Goal: Task Accomplishment & Management: Use online tool/utility

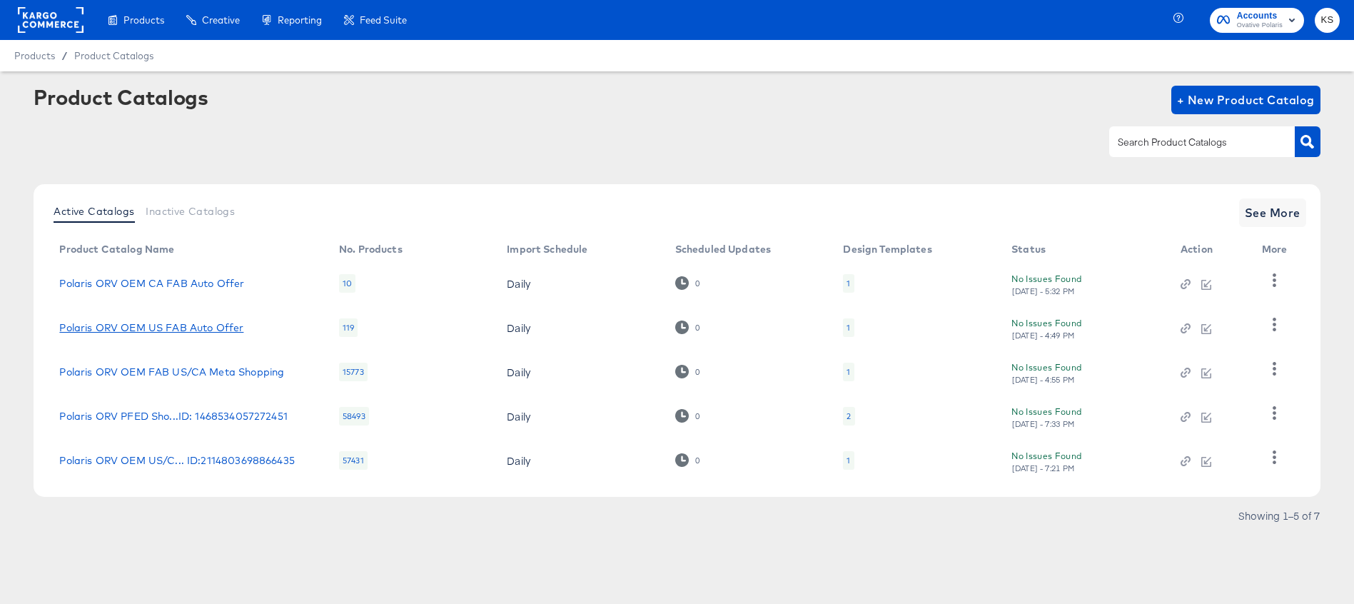
click at [199, 330] on link "Polaris ORV OEM US FAB Auto Offer" at bounding box center [151, 327] width 184 height 11
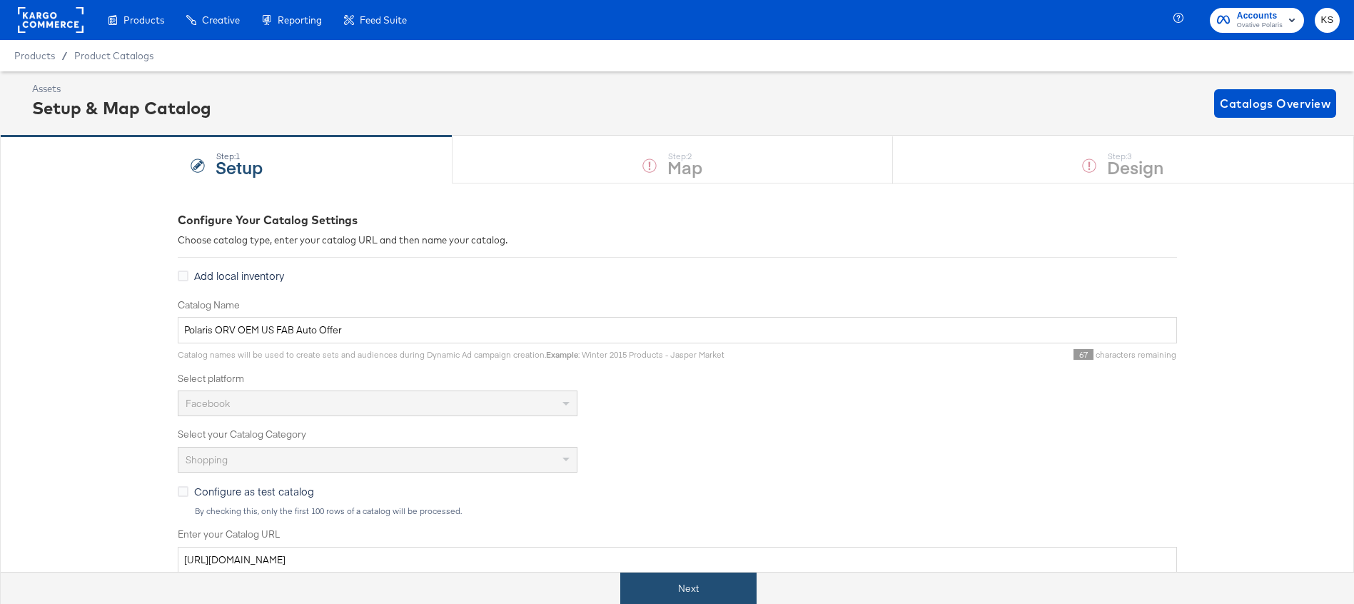
click at [682, 587] on button "Next" at bounding box center [688, 588] width 136 height 32
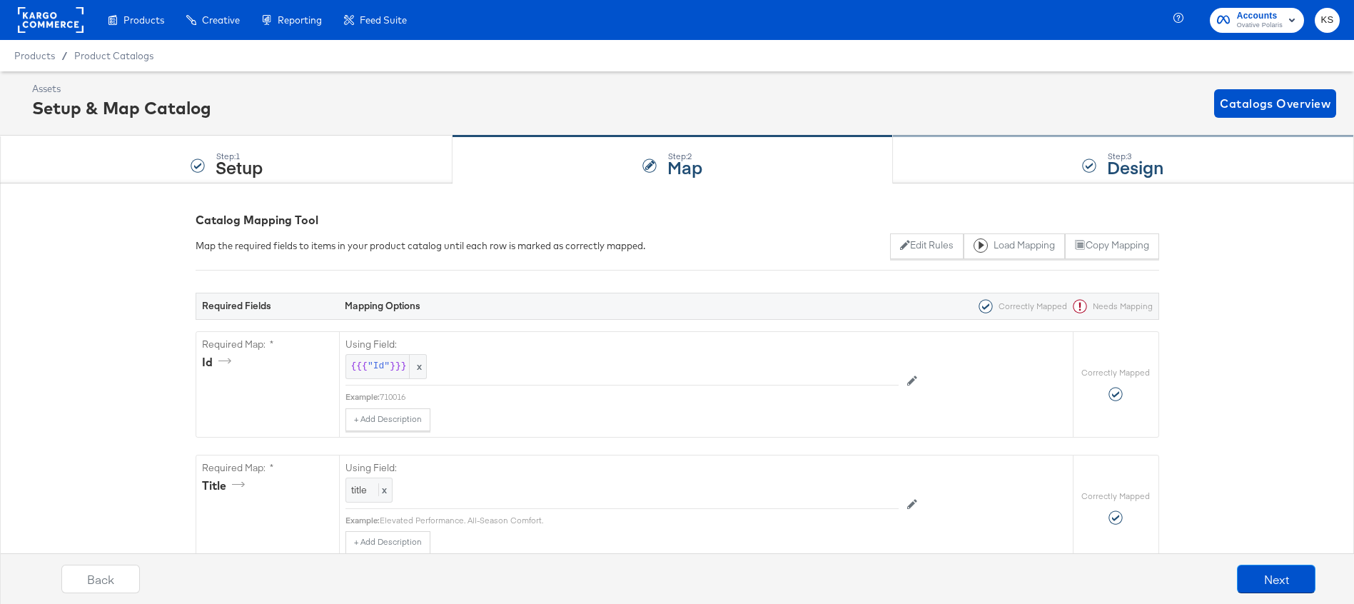
click at [948, 153] on div "Step: 3 Design" at bounding box center [1123, 159] width 461 height 47
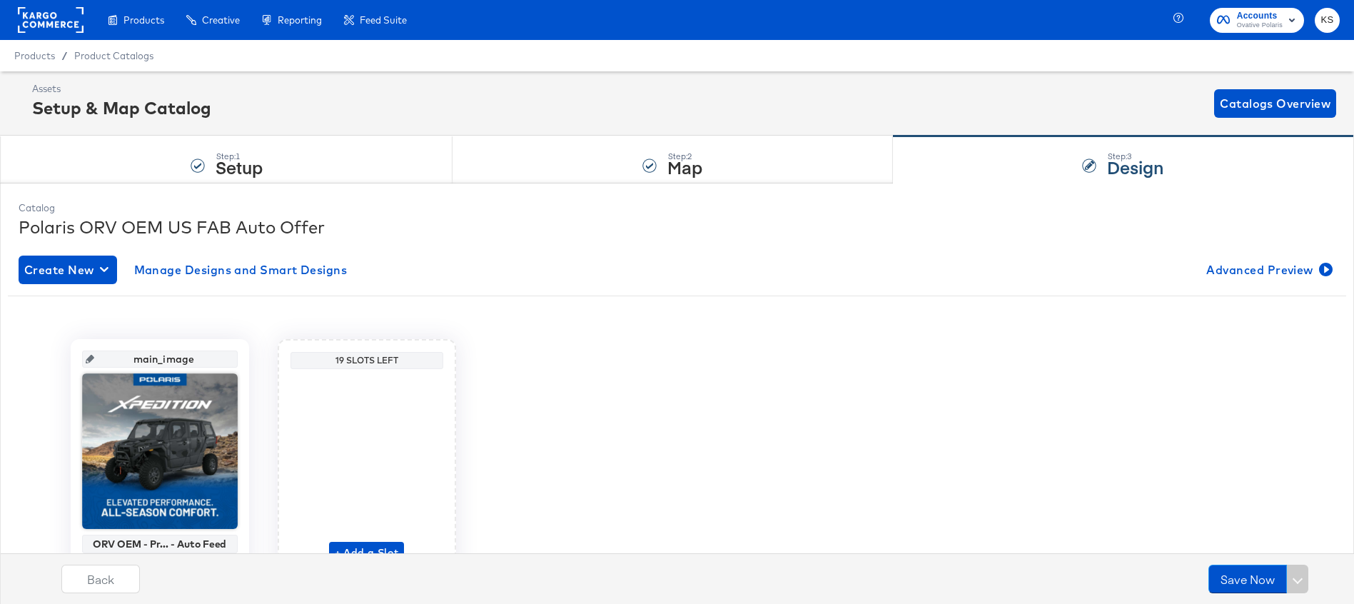
scroll to position [16, 0]
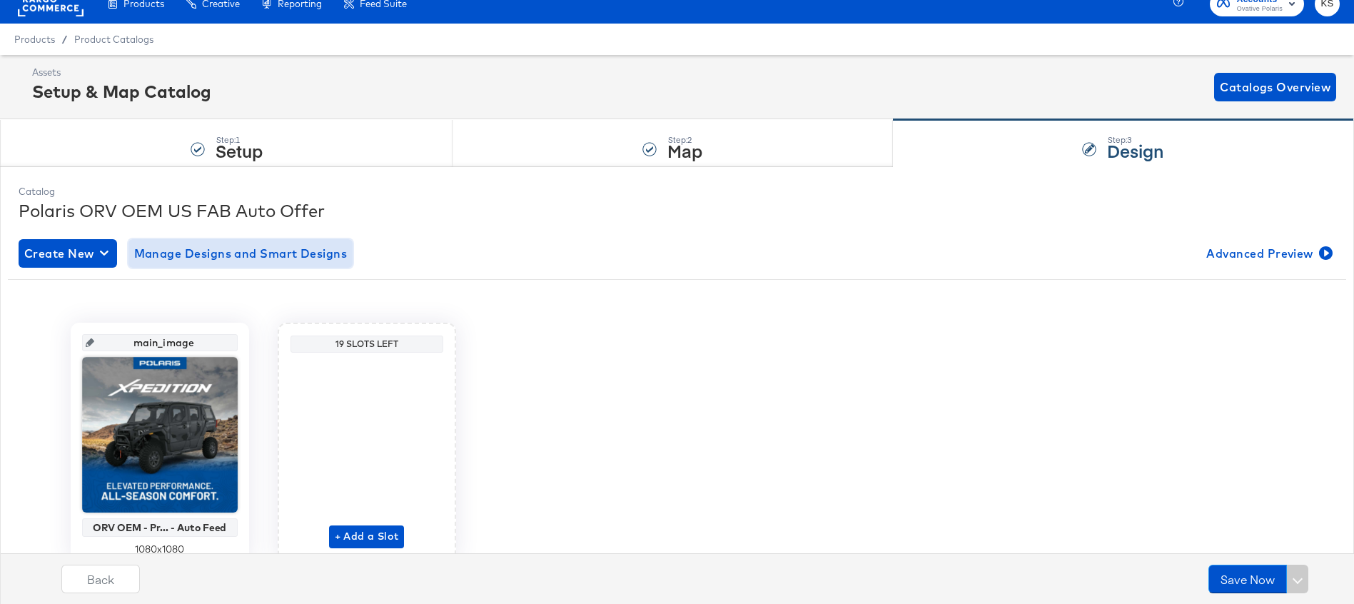
click at [330, 265] on button "Manage Designs and Smart Designs" at bounding box center [240, 253] width 225 height 29
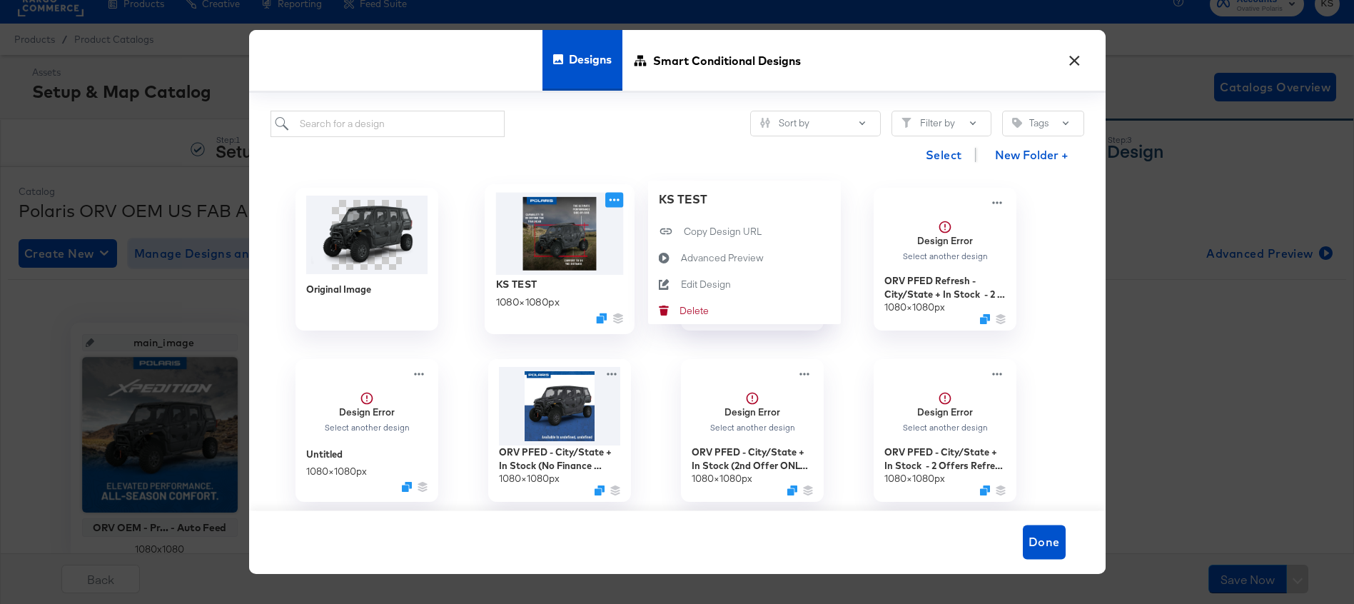
click at [610, 203] on icon at bounding box center [614, 199] width 18 height 15
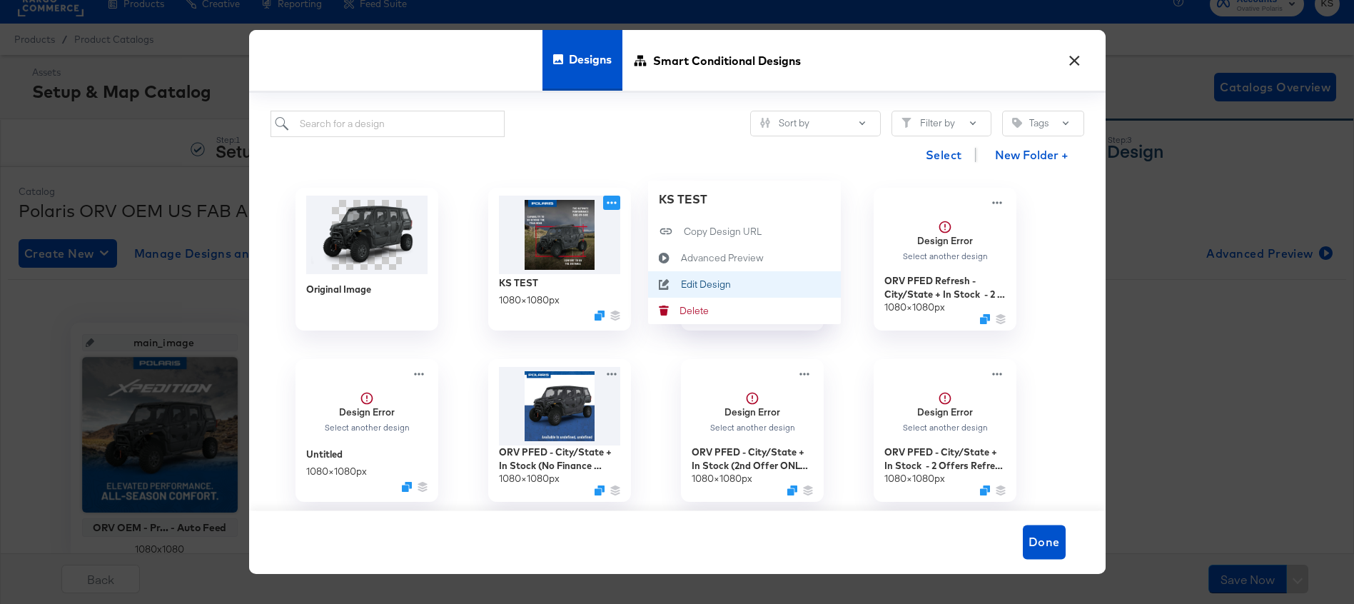
click at [683, 276] on button "Edit Design Edit Design" at bounding box center [744, 284] width 193 height 26
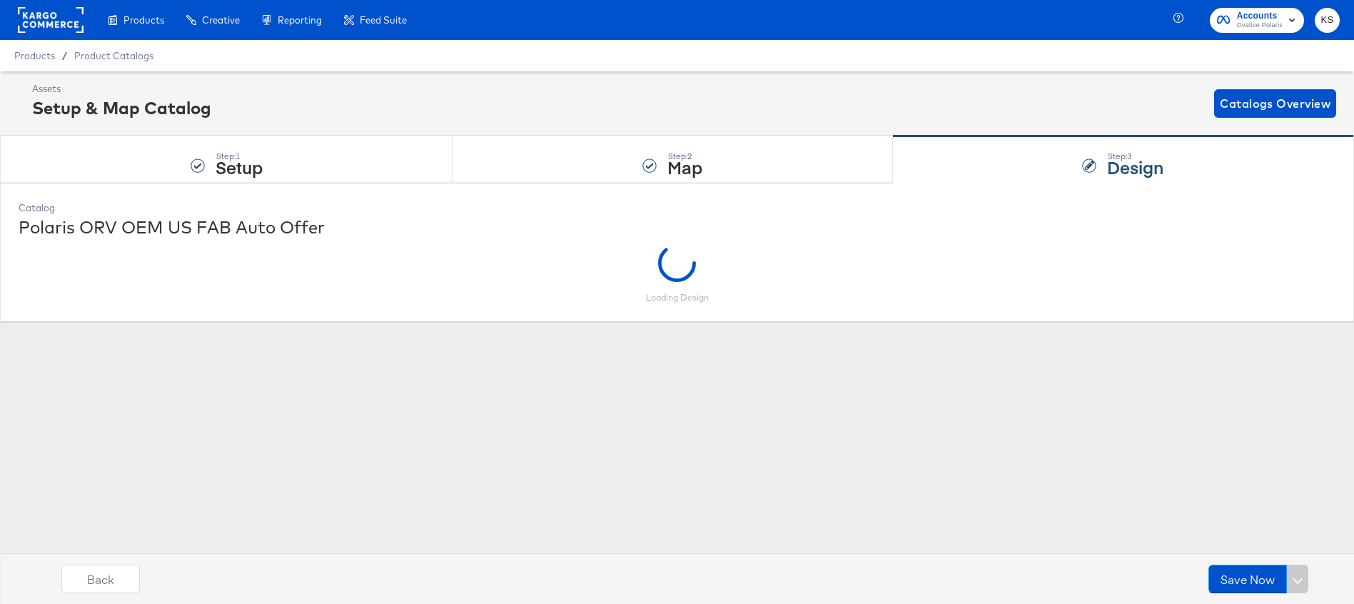
scroll to position [0, 0]
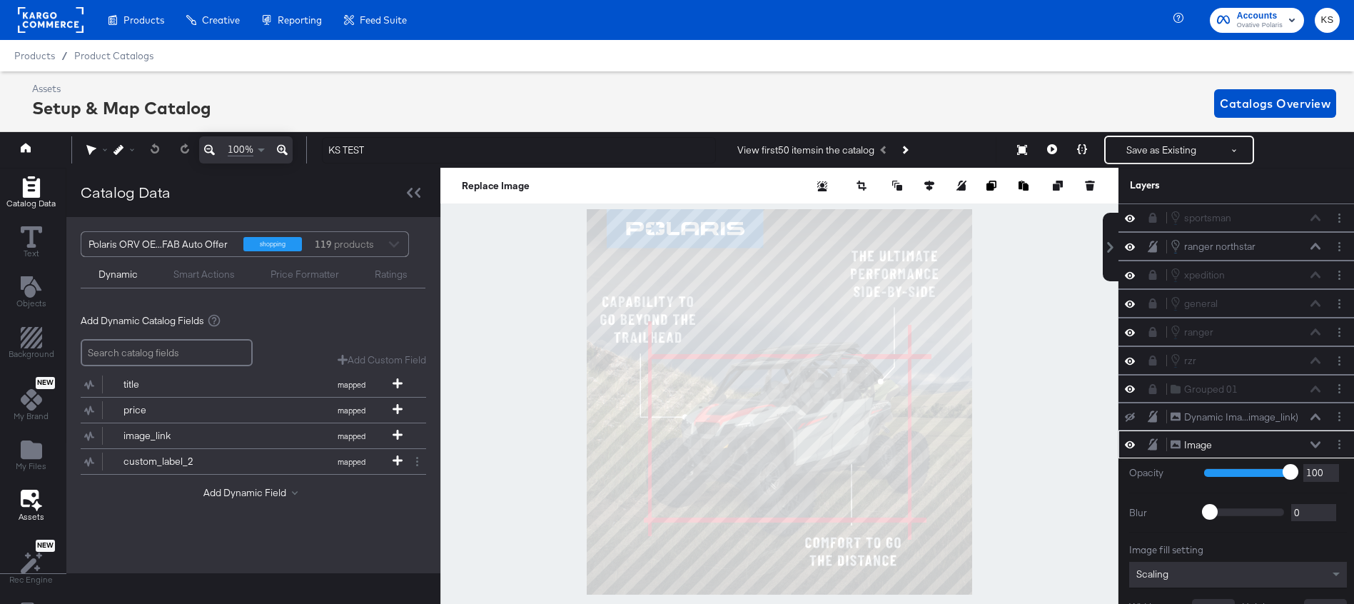
click at [27, 489] on icon at bounding box center [31, 500] width 21 height 22
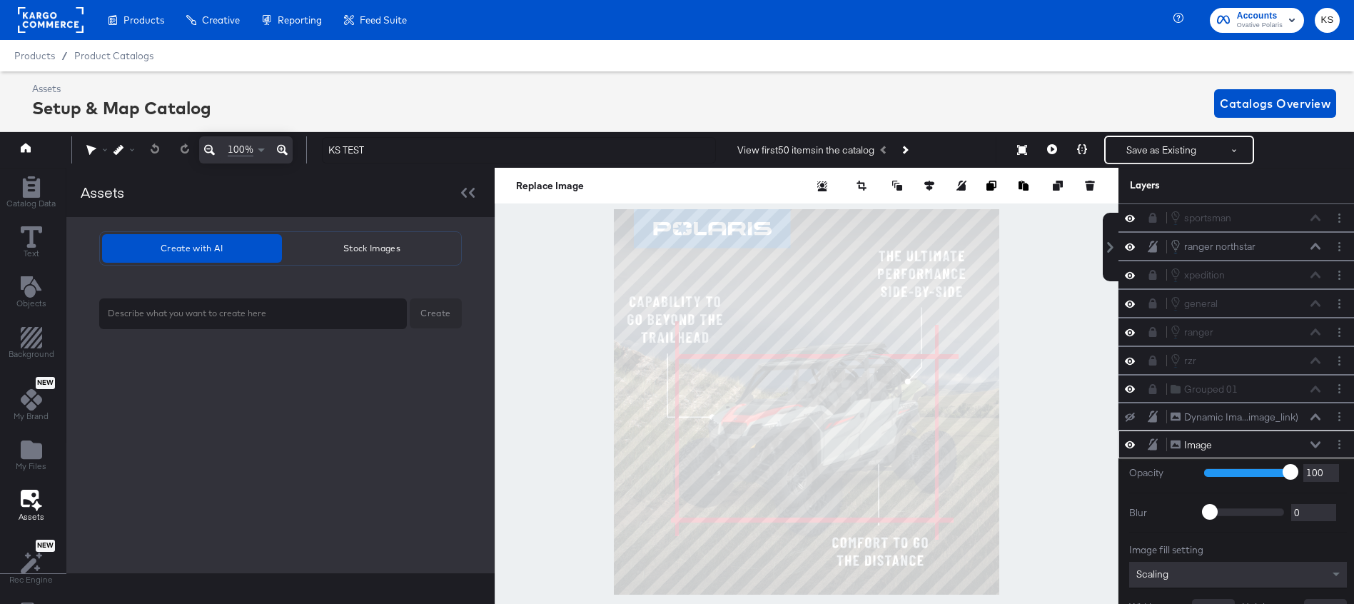
click at [348, 227] on div "Create with AI Stock Images x Create" at bounding box center [280, 395] width 428 height 356
click at [348, 234] on button "Stock Images" at bounding box center [372, 248] width 174 height 29
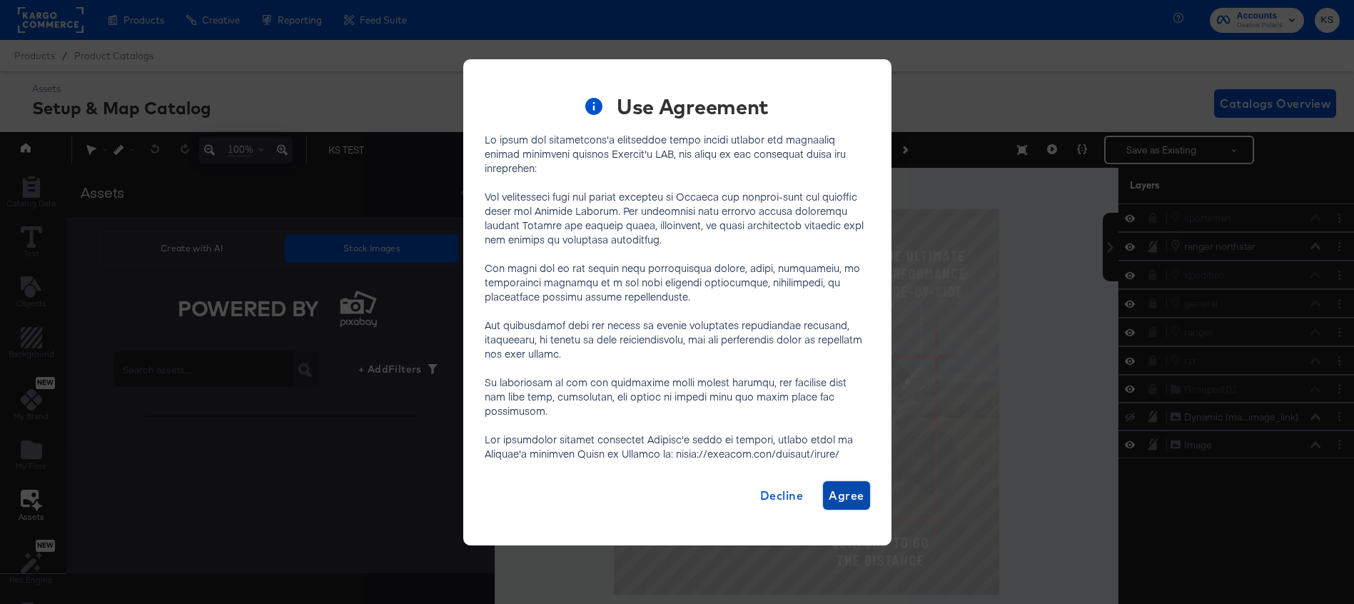
click at [839, 485] on span "Agree" at bounding box center [846, 495] width 35 height 20
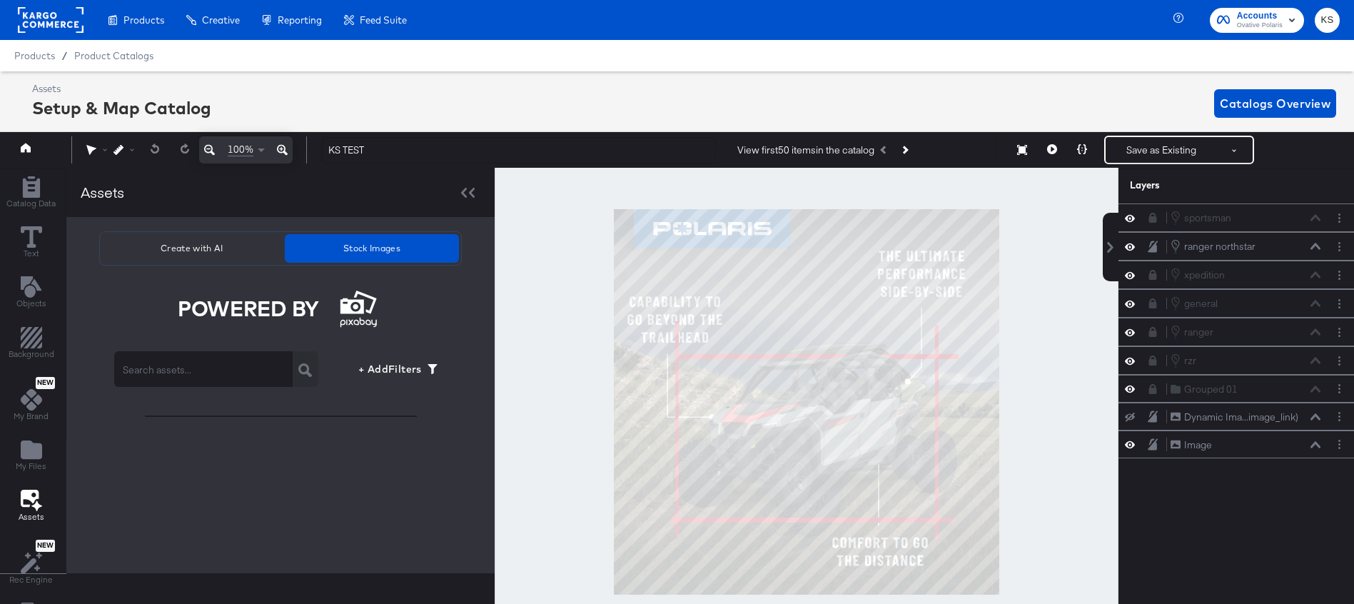
click at [188, 373] on input "text" at bounding box center [203, 363] width 178 height 40
type input "farm landscape"
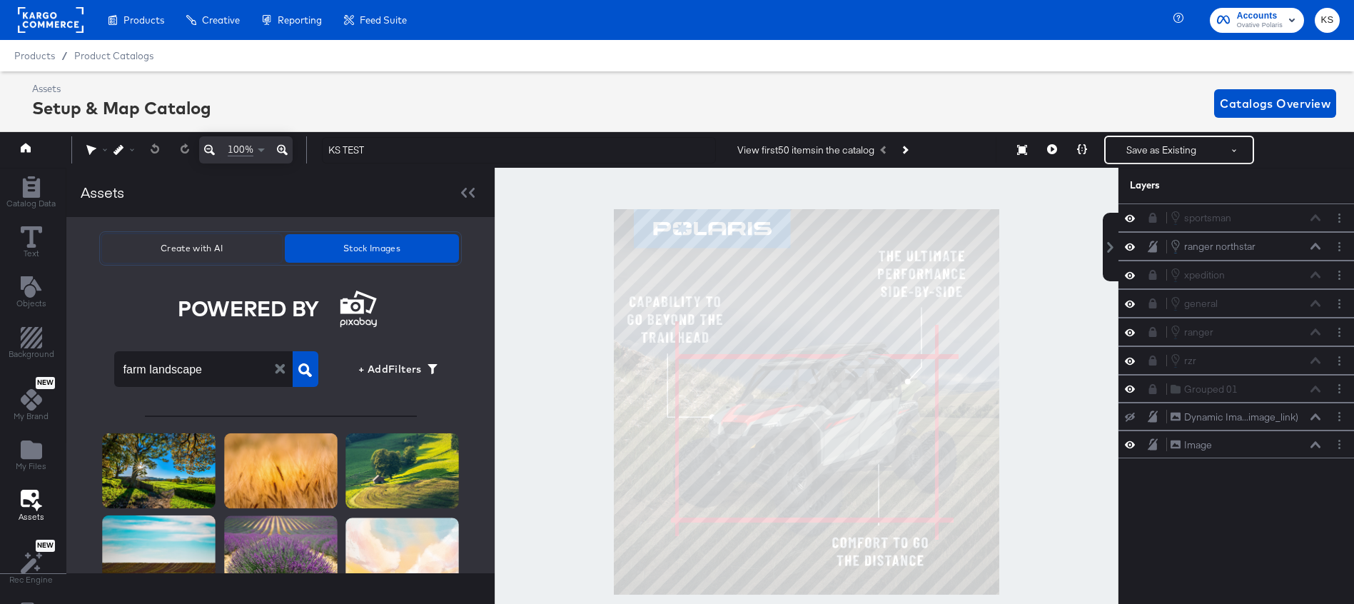
click at [207, 252] on span "Create with AI" at bounding box center [192, 248] width 168 height 15
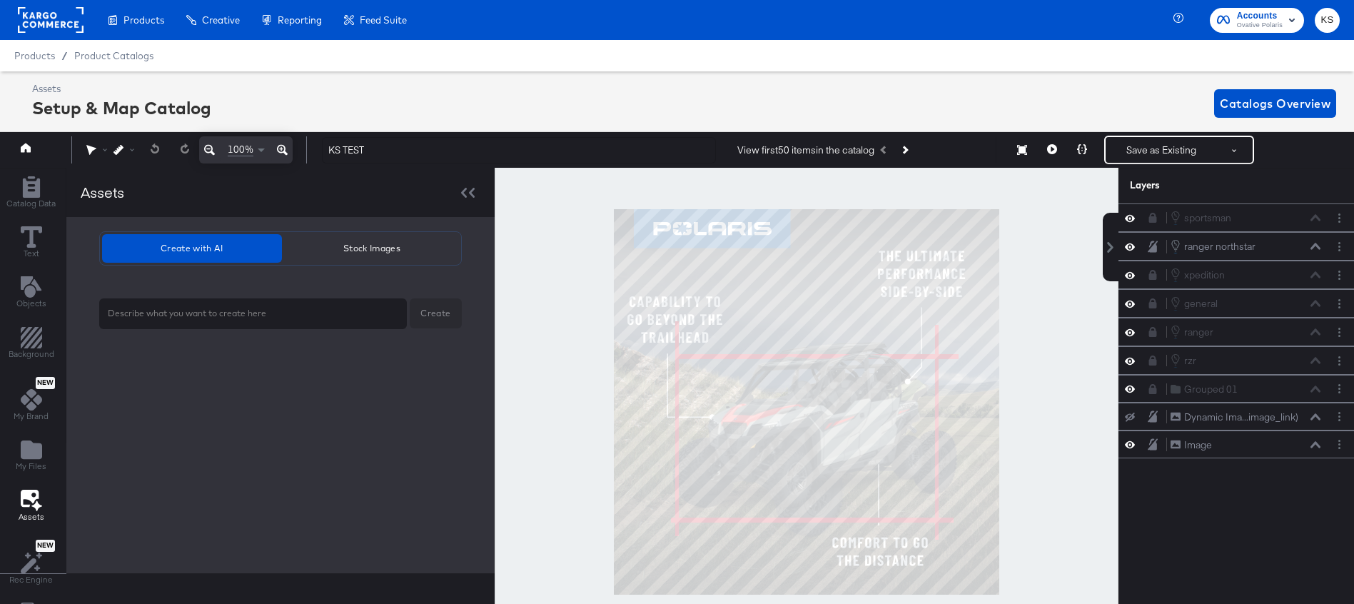
click at [239, 327] on div "x" at bounding box center [253, 313] width 308 height 31
type textarea "x"
type textarea "f"
type textarea "x"
type textarea "fa"
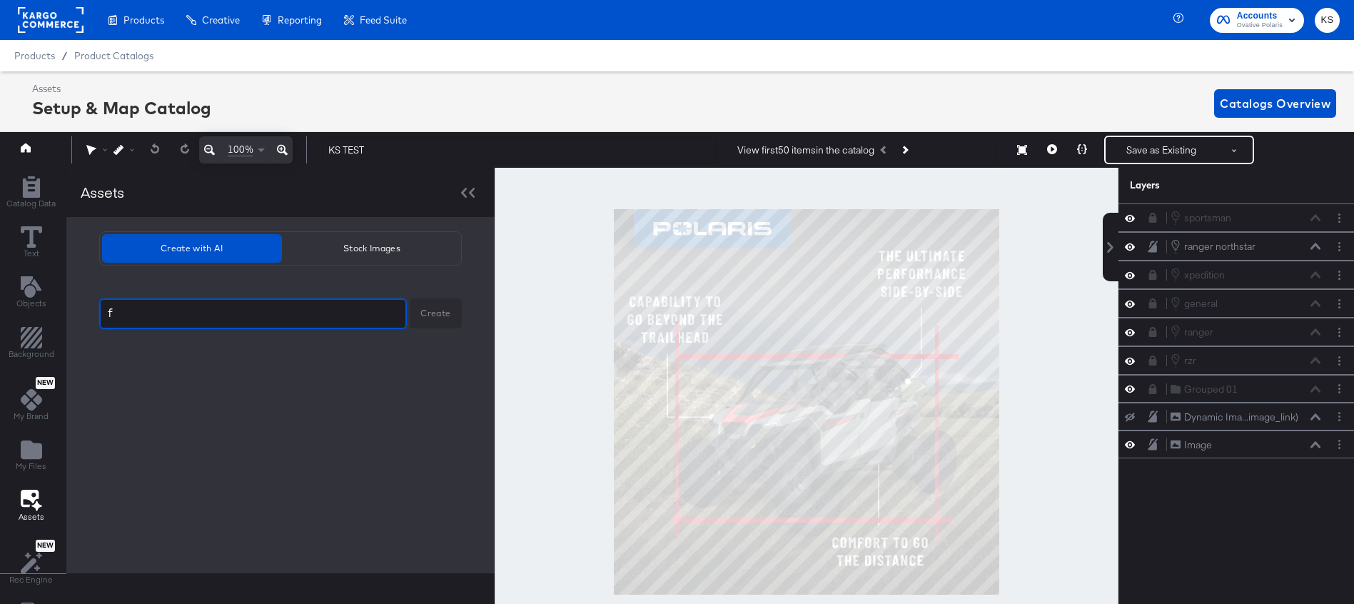
type textarea "x"
type textarea "far"
type textarea "x"
type textarea "farm"
type textarea "x"
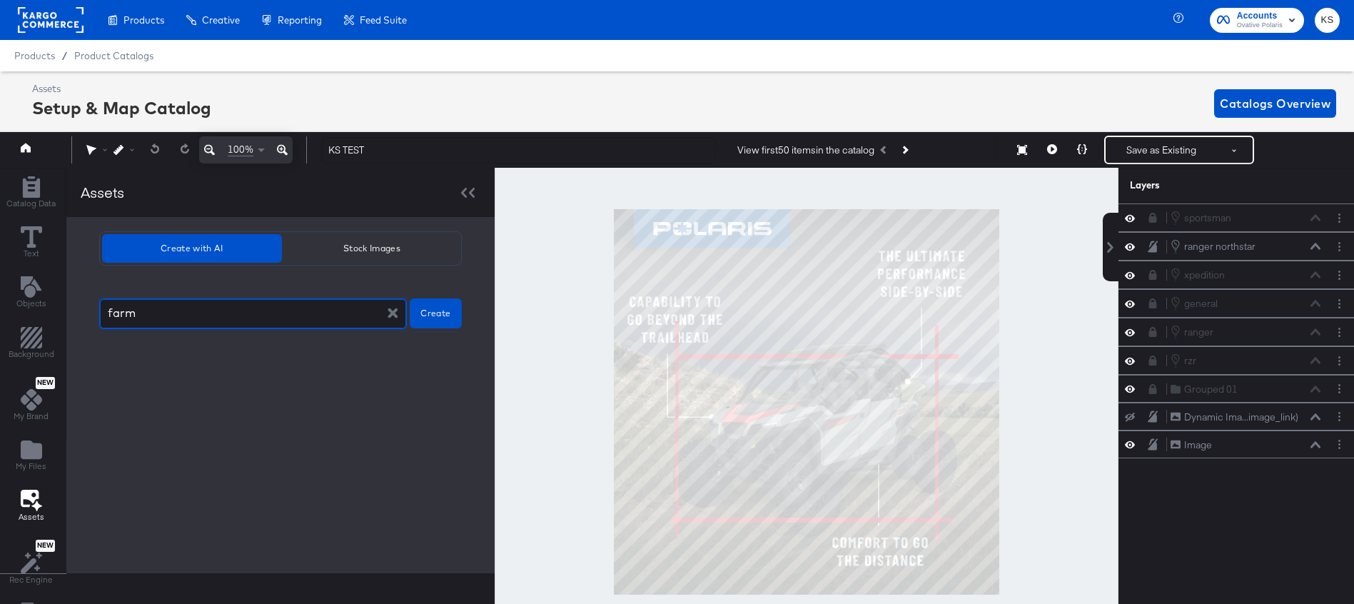
type textarea "farm"
type textarea "x"
type textarea "farm l"
type textarea "x"
type textarea "farm la"
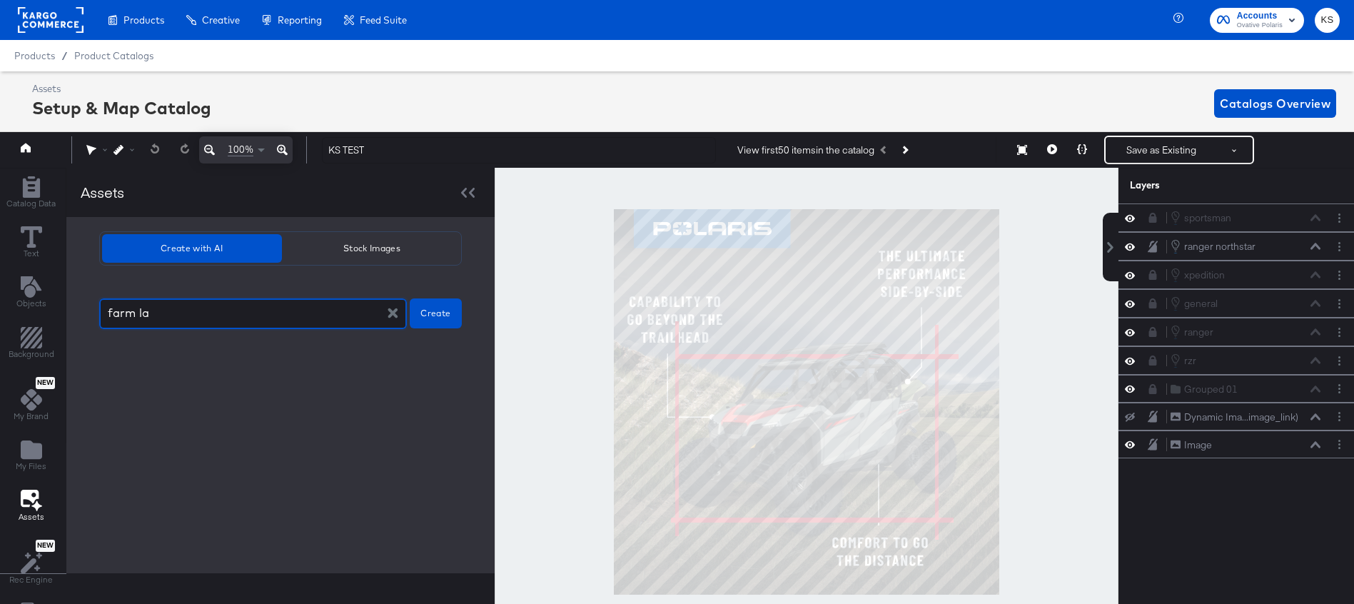
type textarea "x"
type textarea "farm lan"
type textarea "x"
type textarea "farm land"
type textarea "x"
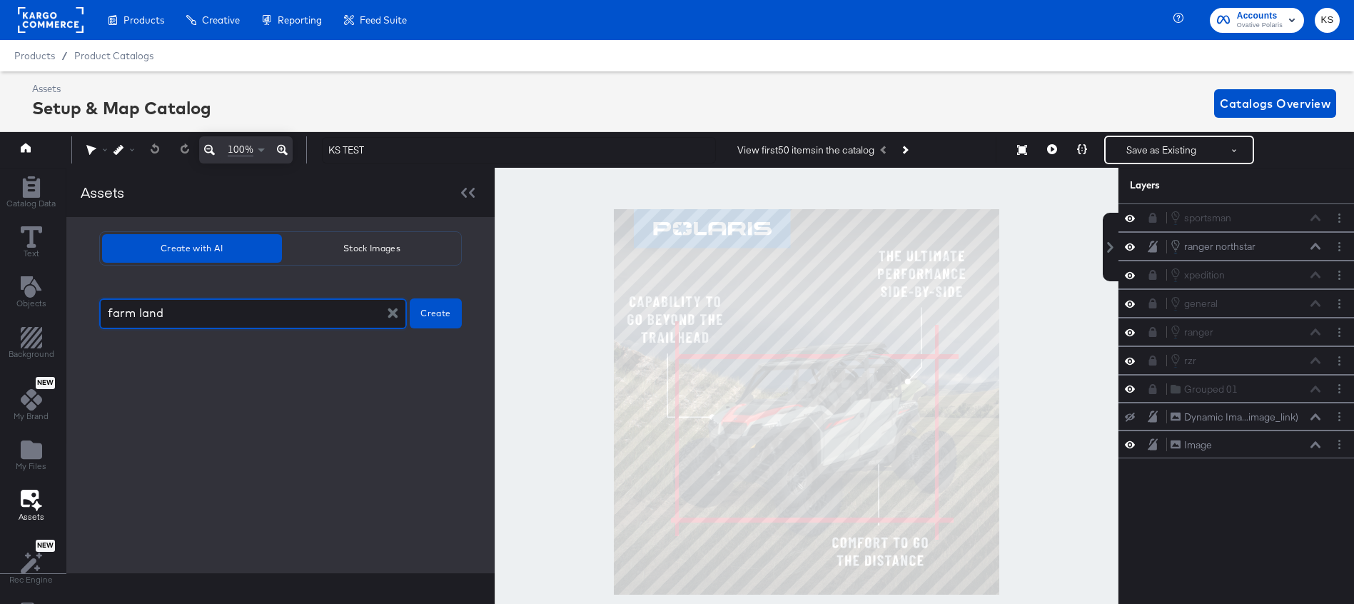
type textarea "farm lands"
type textarea "x"
type textarea "farm landsc"
type textarea "x"
type textarea "farm landsca"
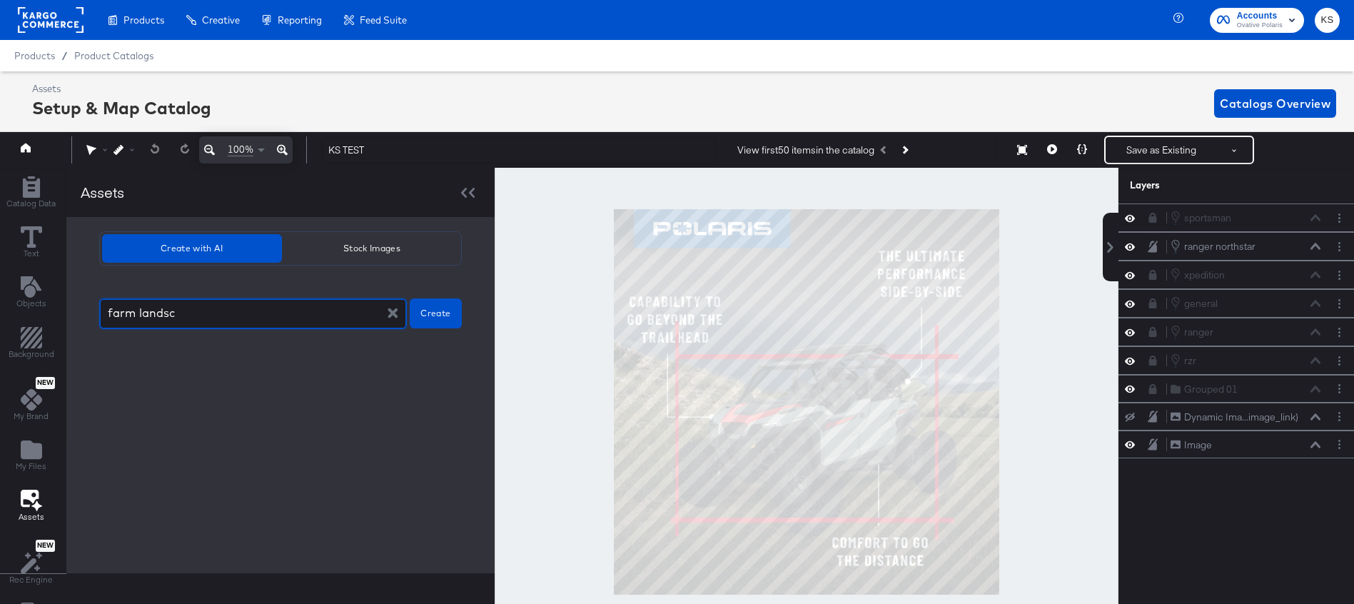
type textarea "x"
type textarea "farm landscap"
type textarea "x"
type textarea "farm landscape"
type textarea "x"
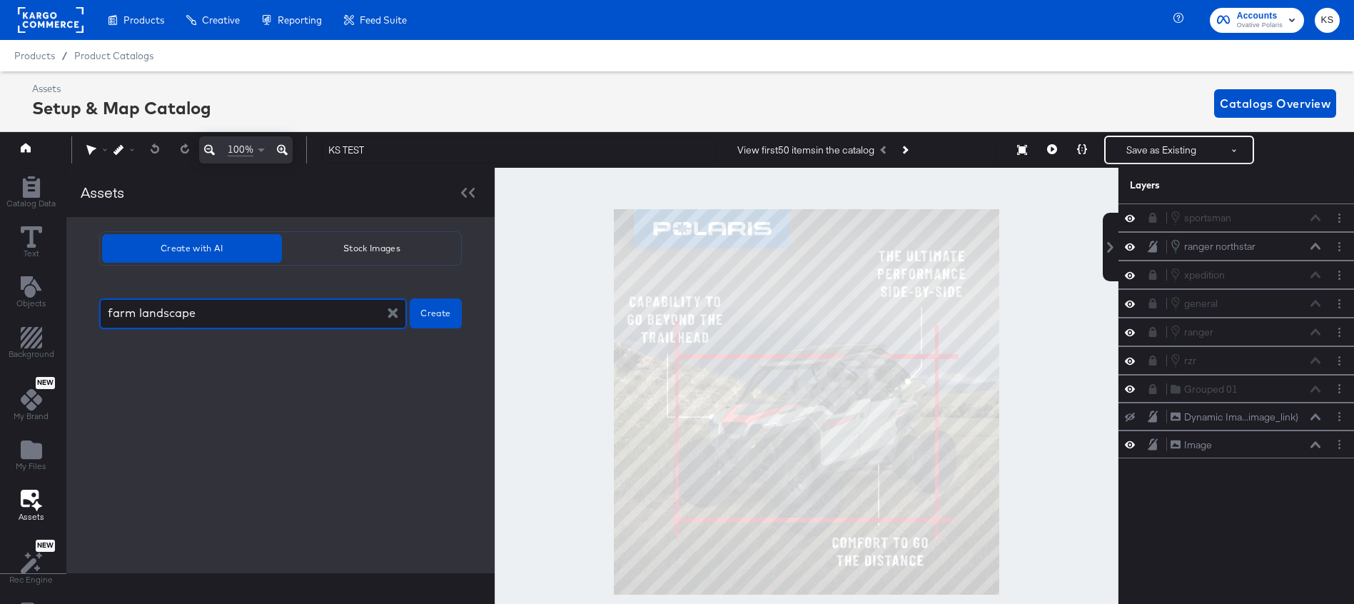
type textarea "farm landscape"
type textarea "x"
type textarea "farm landscape b"
type textarea "x"
type textarea "farm landscape ba"
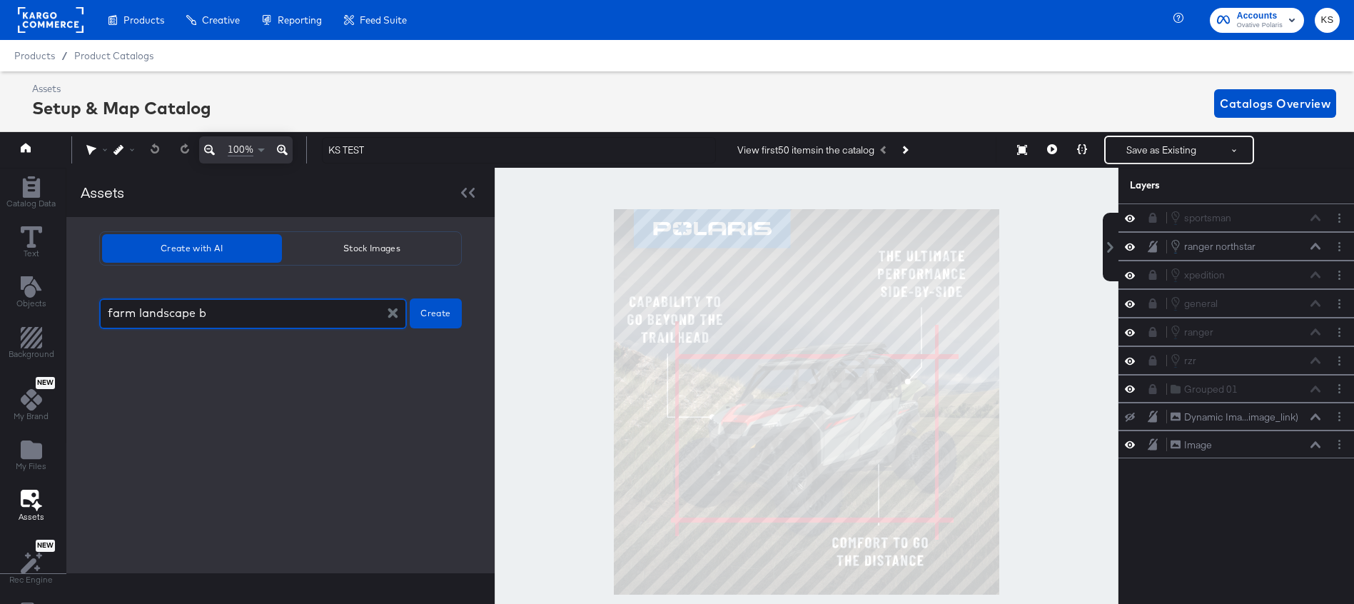
type textarea "x"
type textarea "farm landscape bac"
type textarea "x"
type textarea "farm landscape back"
type textarea "x"
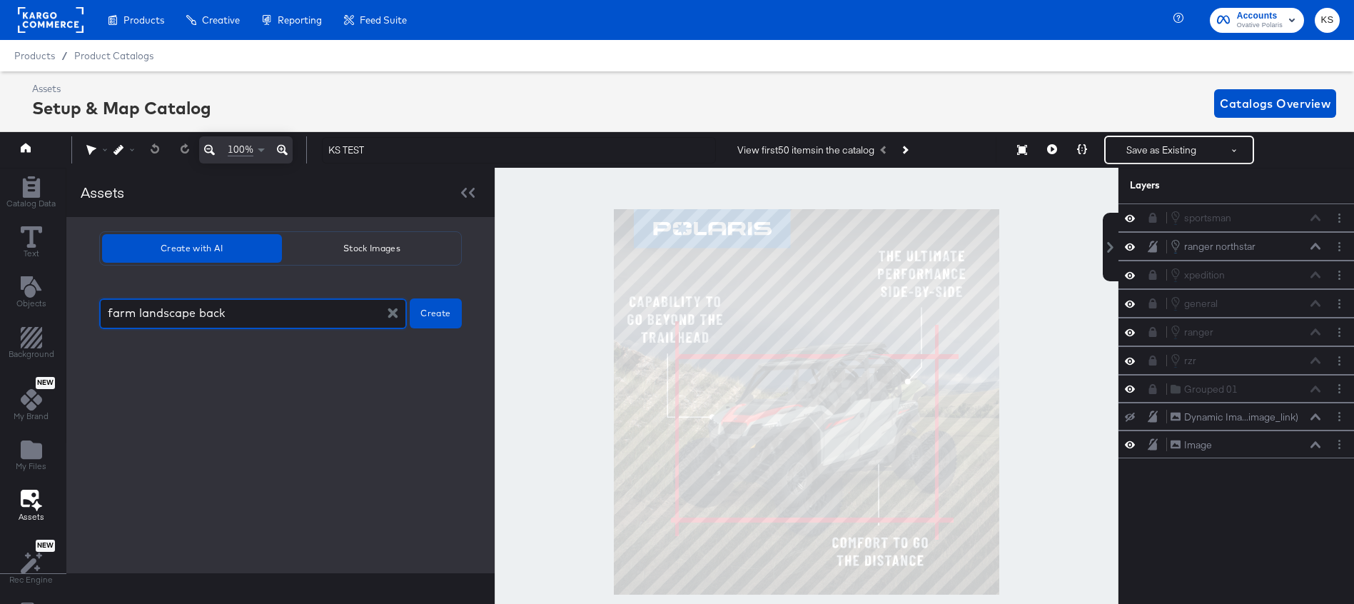
type textarea "farm landscape backg"
type textarea "x"
type textarea "farm landscape backgr"
type textarea "x"
type textarea "farm landscape backgro"
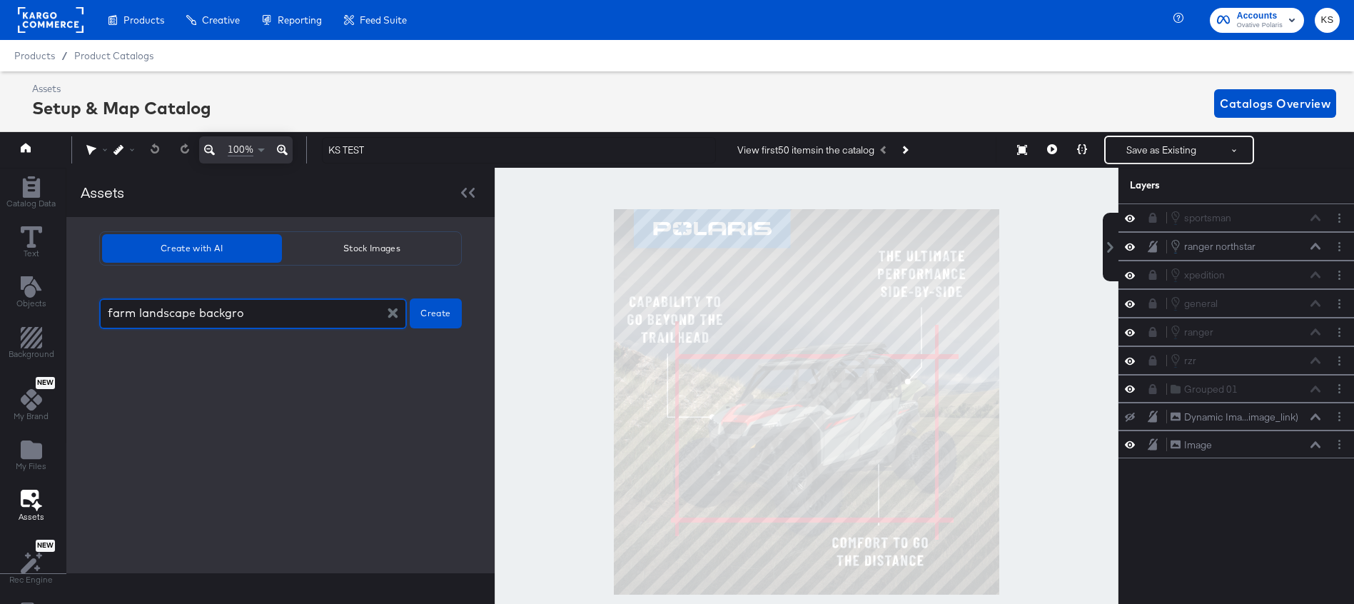
type textarea "x"
type textarea "farm landscape backgrou"
type textarea "x"
type textarea "farm landscape backgroun"
type textarea "x"
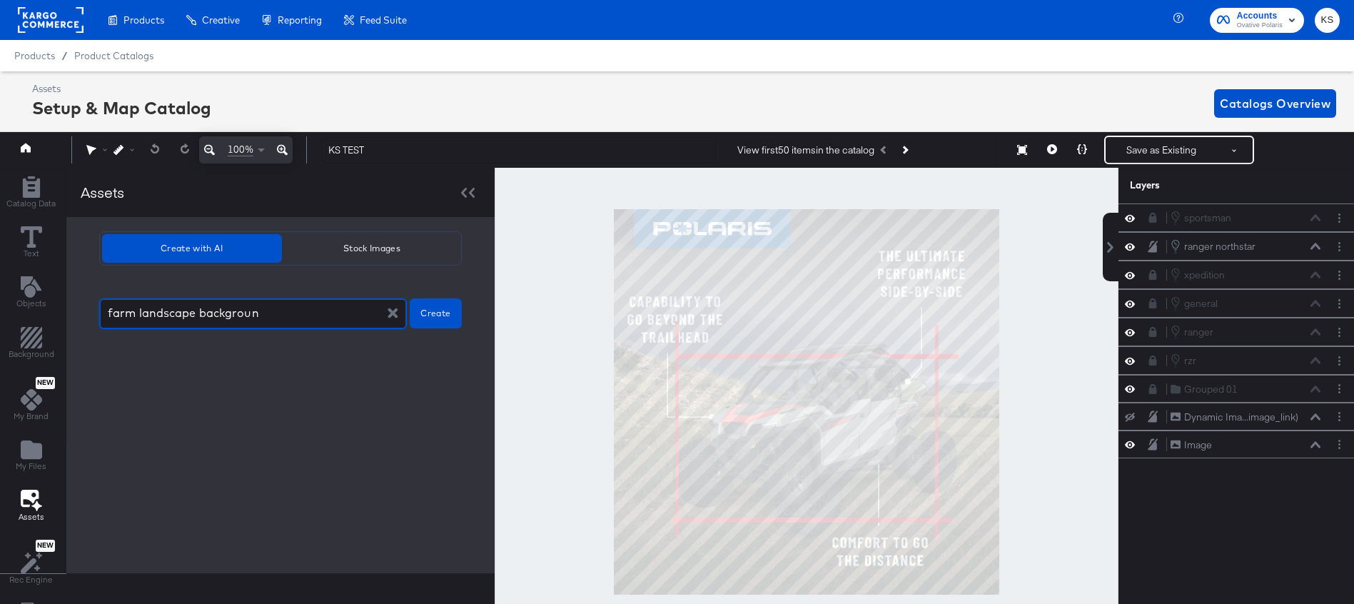
type textarea "farm landscape background"
type textarea "x"
